Goal: Find specific page/section: Find specific page/section

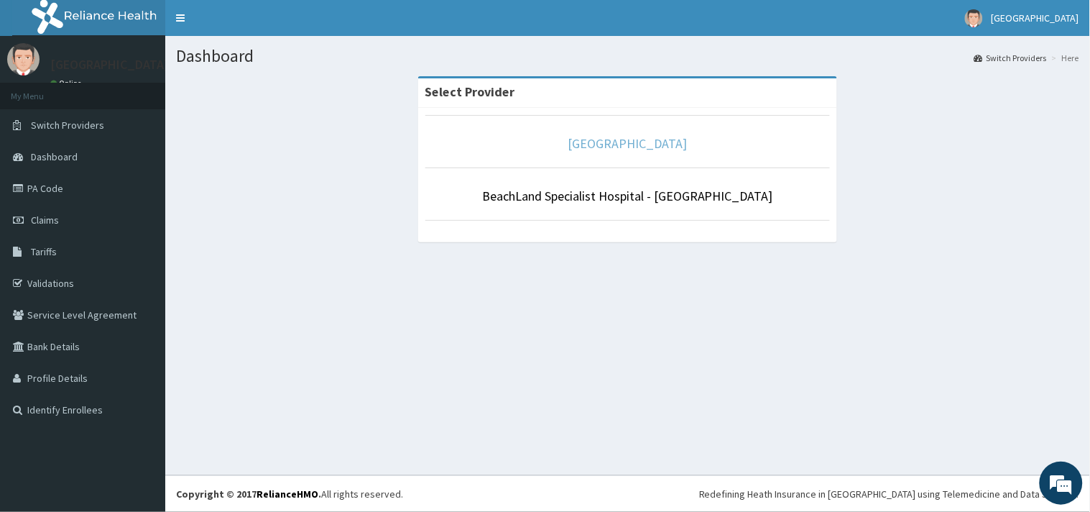
click at [634, 142] on link "[GEOGRAPHIC_DATA]" at bounding box center [627, 143] width 119 height 17
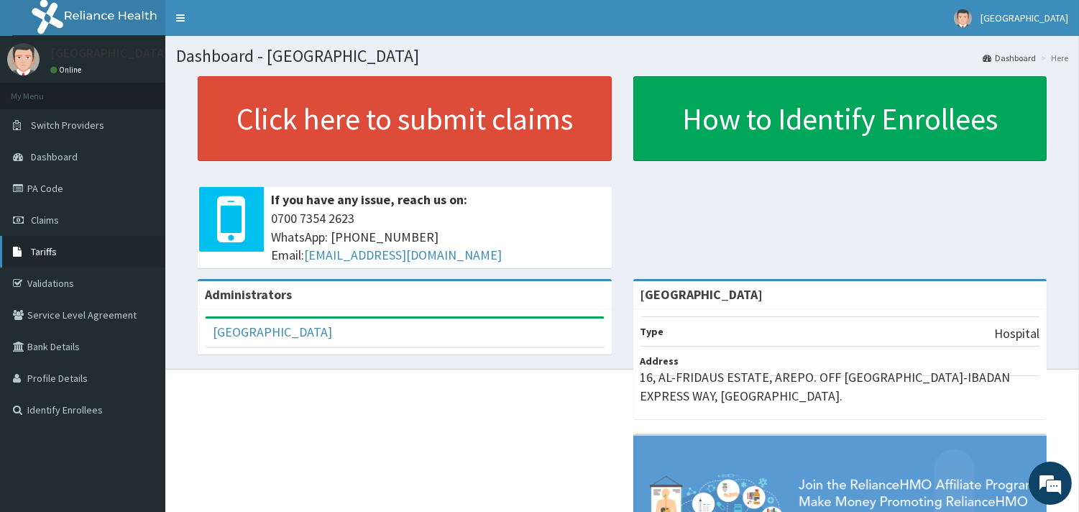
click at [43, 241] on link "Tariffs" at bounding box center [82, 252] width 165 height 32
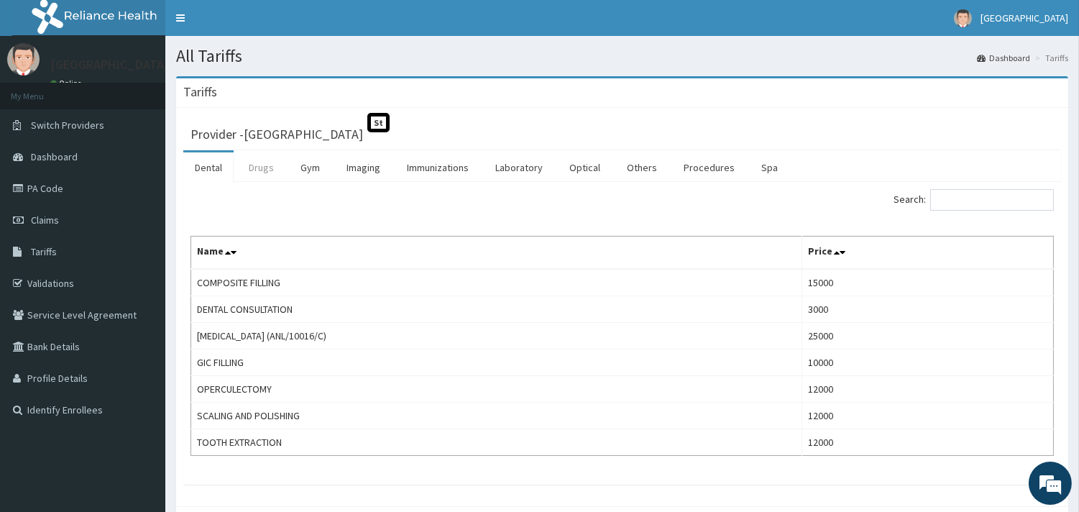
click at [264, 171] on link "Drugs" at bounding box center [261, 167] width 48 height 30
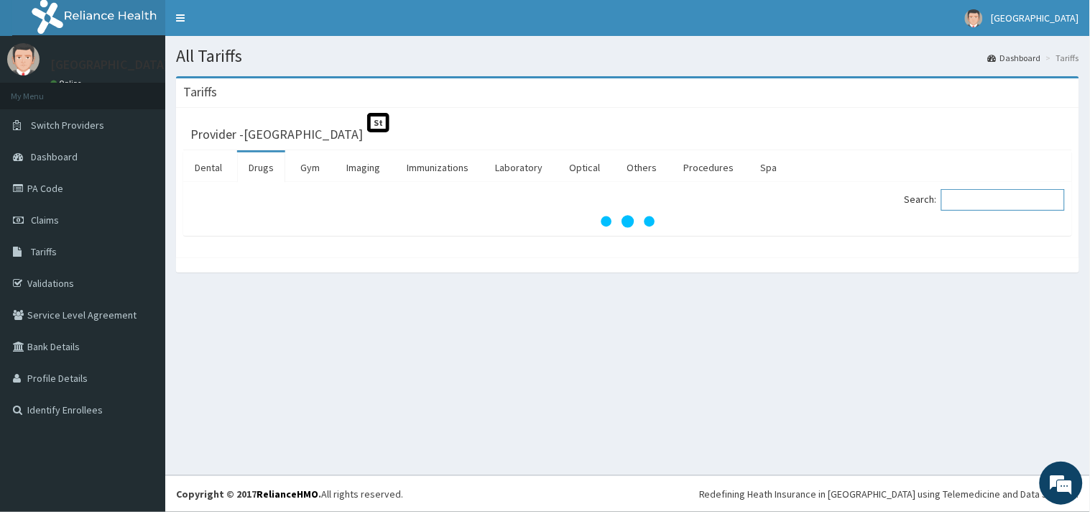
click at [996, 201] on input "Search:" at bounding box center [1004, 200] width 124 height 22
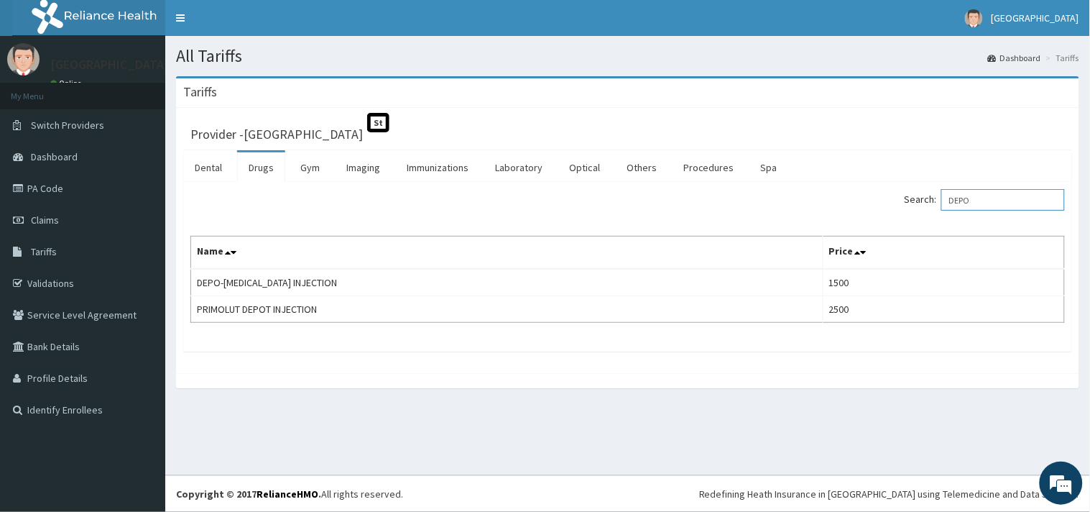
type input "DEPO"
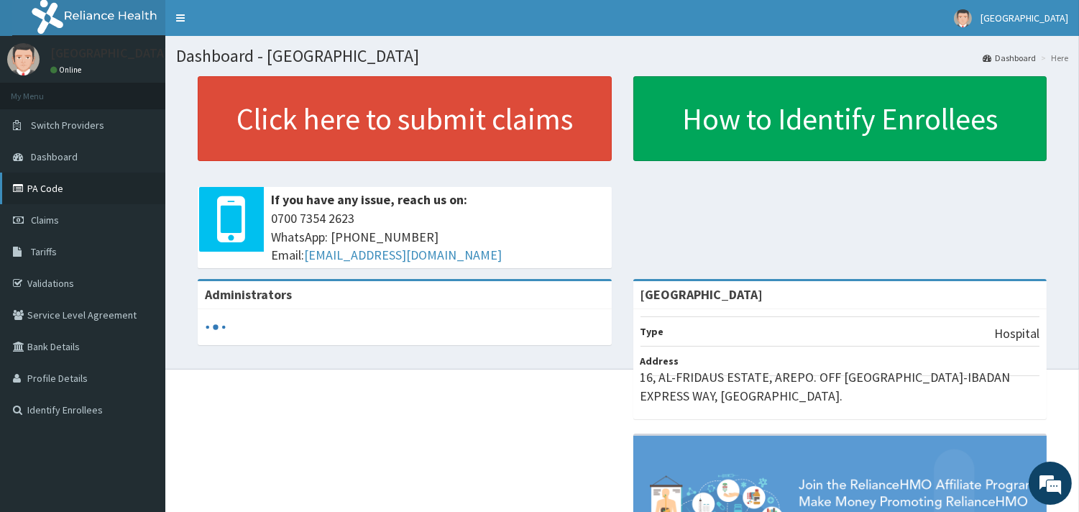
click at [45, 190] on link "PA Code" at bounding box center [82, 188] width 165 height 32
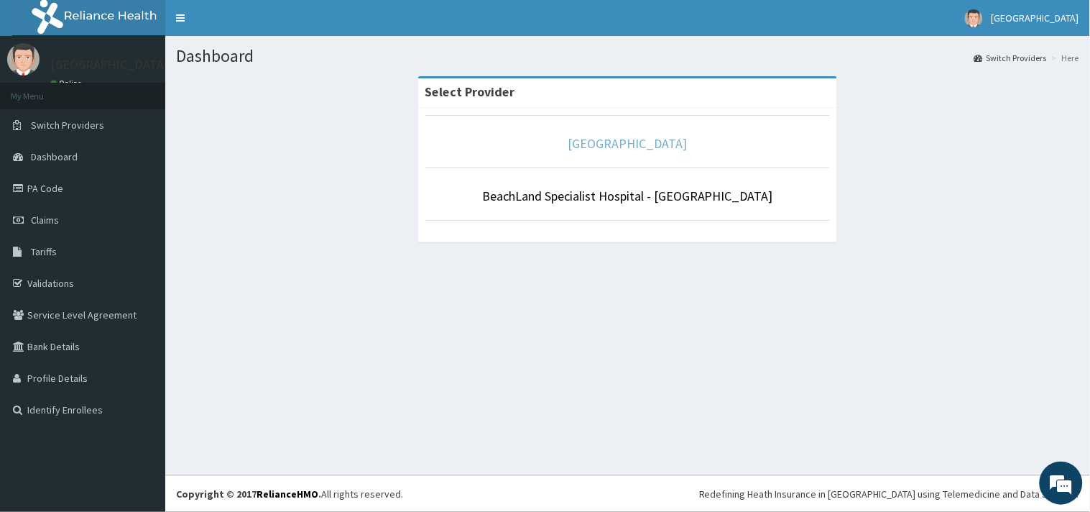
click at [613, 141] on link "[GEOGRAPHIC_DATA]" at bounding box center [627, 143] width 119 height 17
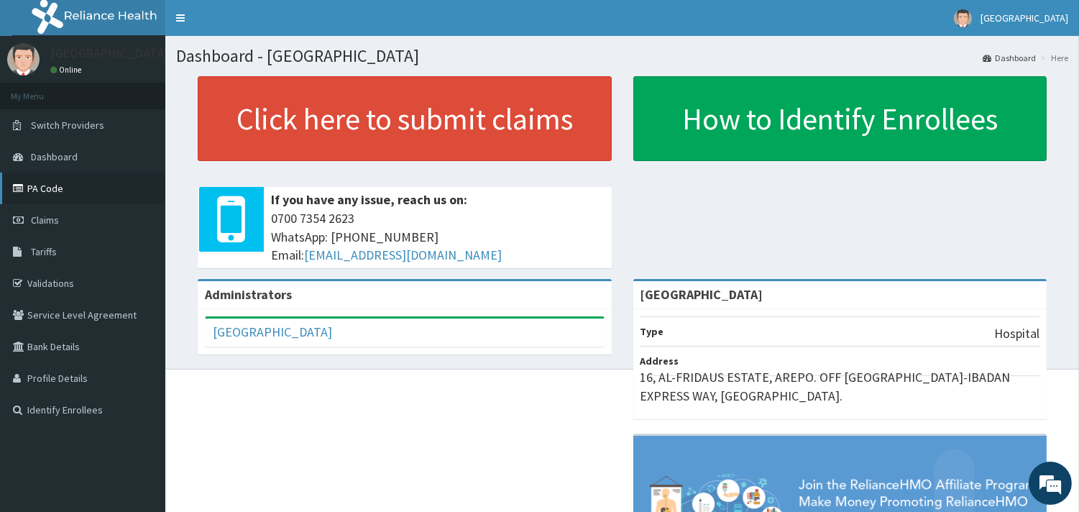
click at [52, 187] on link "PA Code" at bounding box center [82, 188] width 165 height 32
